Goal: Task Accomplishment & Management: Complete application form

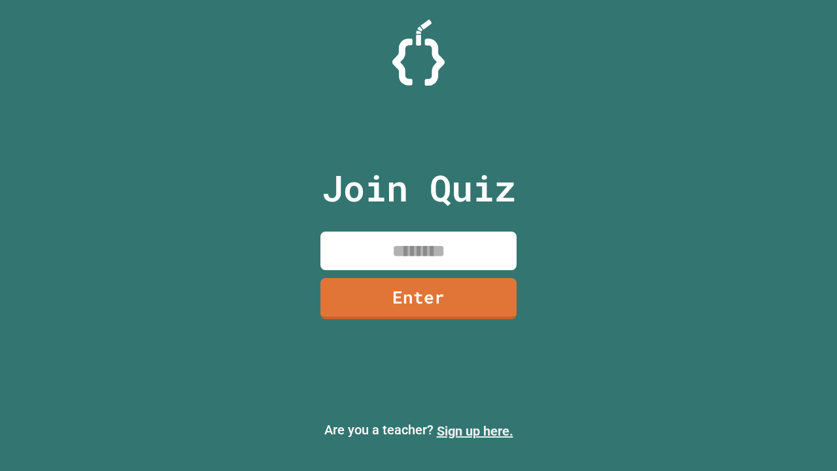
click at [475, 431] on link "Sign up here." at bounding box center [475, 431] width 76 height 16
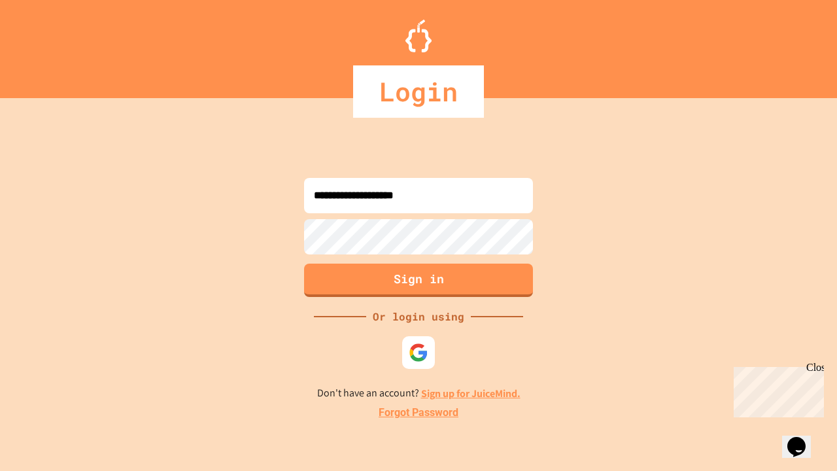
type input "**********"
